Goal: Information Seeking & Learning: Learn about a topic

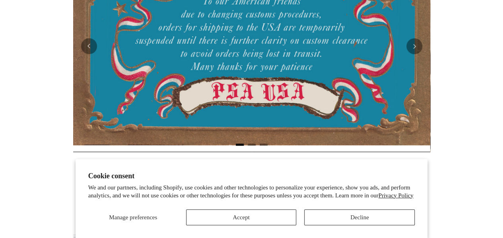
scroll to position [318, 0]
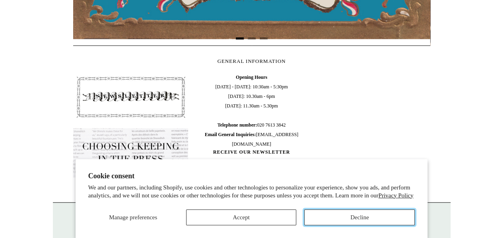
click at [338, 217] on button "Decline" at bounding box center [359, 217] width 110 height 16
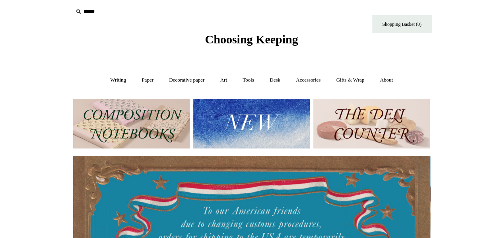
scroll to position [0, 0]
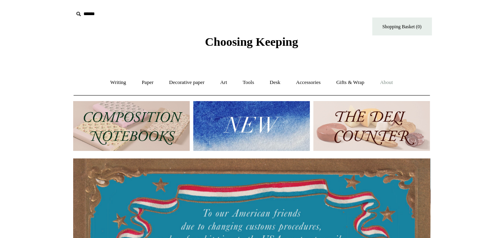
click at [392, 80] on link "About +" at bounding box center [385, 82] width 27 height 21
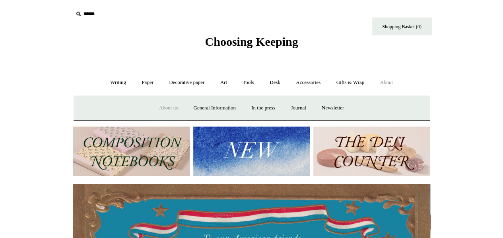
click at [164, 107] on link "About us" at bounding box center [168, 107] width 33 height 21
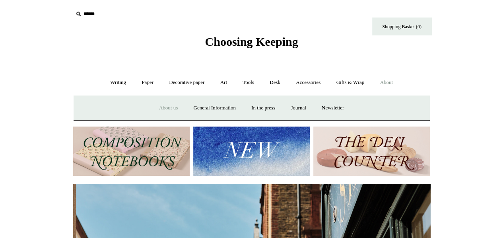
scroll to position [0, 357]
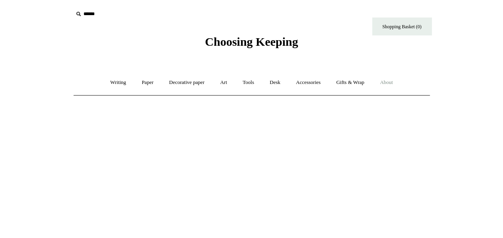
click at [393, 81] on link "About +" at bounding box center [385, 82] width 27 height 21
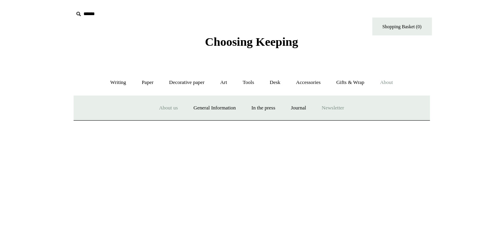
click at [332, 105] on a"] "Newsletter" at bounding box center [332, 107] width 37 height 21
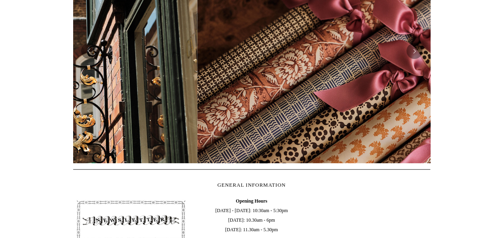
scroll to position [0, 714]
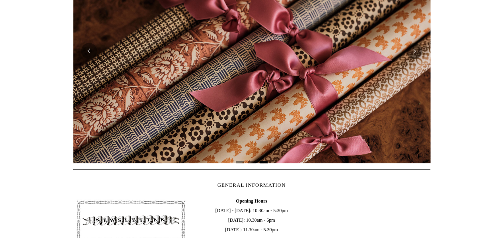
click at [261, 99] on img at bounding box center [251, 51] width 357 height 224
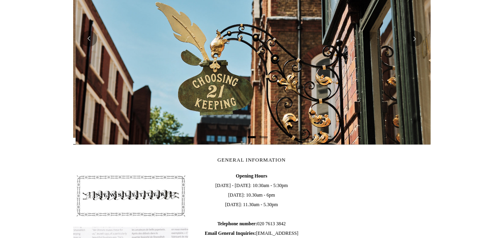
scroll to position [0, 357]
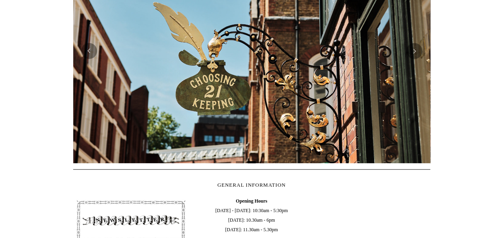
click at [267, 86] on img at bounding box center [251, 51] width 357 height 224
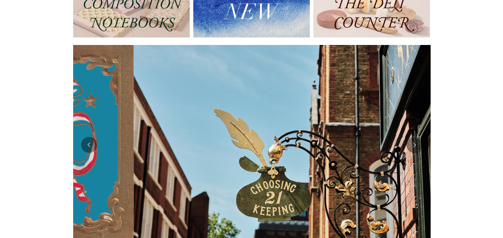
scroll to position [0, 0]
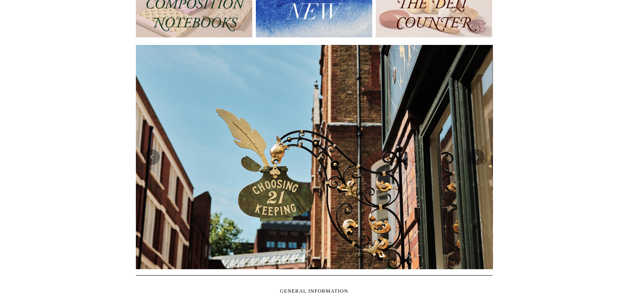
drag, startPoint x: 508, startPoint y: 2, endPoint x: 63, endPoint y: 192, distance: 484.4
click at [63, 192] on html "Menu Choosing Keeping * Shipping Information Shopping Basket (0) * ⤺ + +" at bounding box center [314, 221] width 628 height 669
